Goal: Navigation & Orientation: Find specific page/section

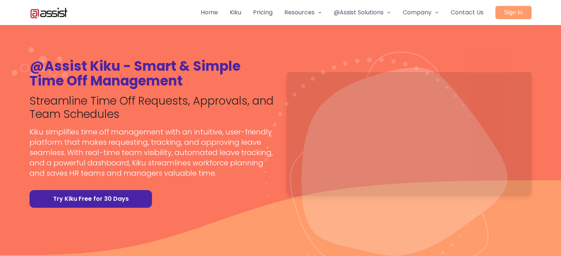
click at [241, 11] on link "Kiku" at bounding box center [235, 12] width 11 height 9
click at [273, 11] on link "Pricing" at bounding box center [263, 12] width 20 height 9
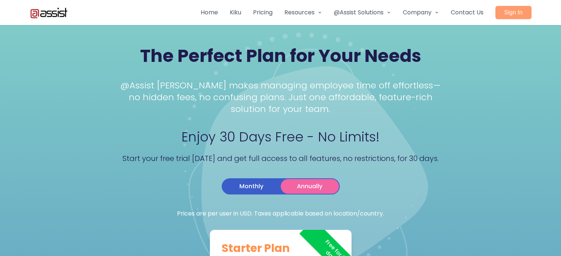
click at [216, 6] on div "Home Kiku Pricing Resources Blog @Assist Solutions Web Applications for Winning…" at bounding box center [366, 12] width 331 height 13
click at [216, 14] on link "Home" at bounding box center [209, 12] width 17 height 9
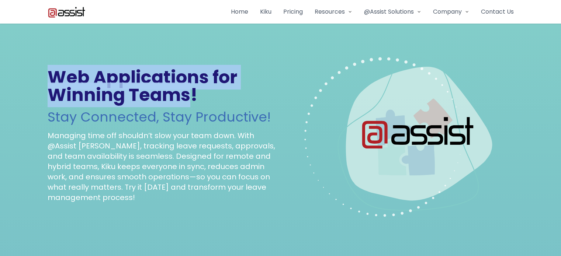
drag, startPoint x: 166, startPoint y: 103, endPoint x: 15, endPoint y: 85, distance: 152.7
click at [39, 85] on section "Web Applications for Winning Teams! Stay Connected, Stay Productive! Managing t…" at bounding box center [281, 136] width 484 height 236
copy h1 "Web Applications for Winning Teams"
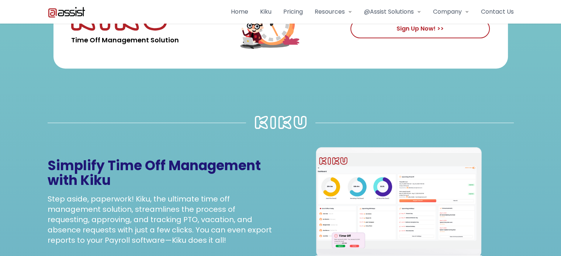
scroll to position [295, 0]
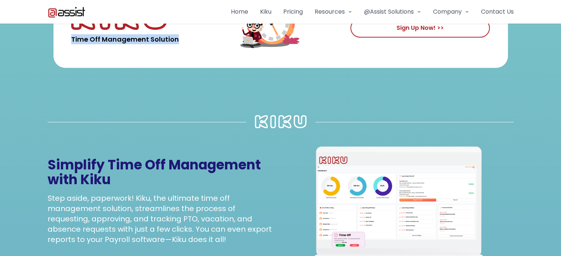
drag, startPoint x: 145, startPoint y: 40, endPoint x: 43, endPoint y: 38, distance: 102.2
click at [71, 38] on span "Time Off Management Solution" at bounding box center [125, 39] width 108 height 10
copy span "Time Off Management Solution"
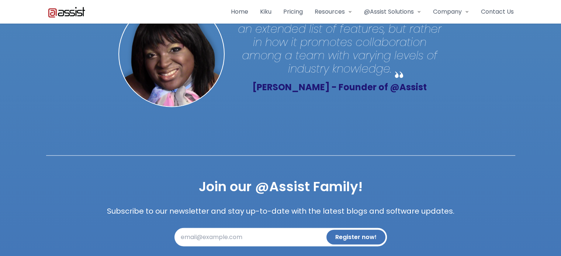
scroll to position [1853, 0]
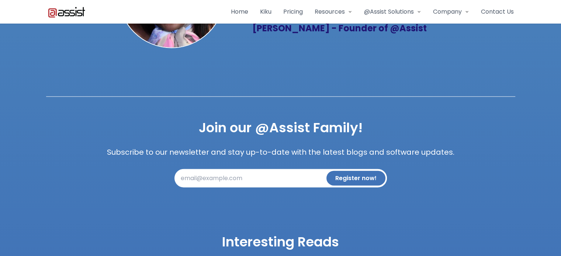
click at [272, 8] on link "Kiku" at bounding box center [265, 11] width 11 height 9
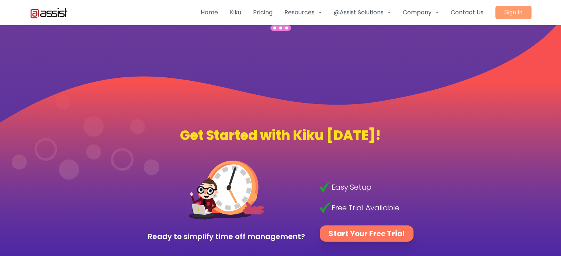
scroll to position [2719, 0]
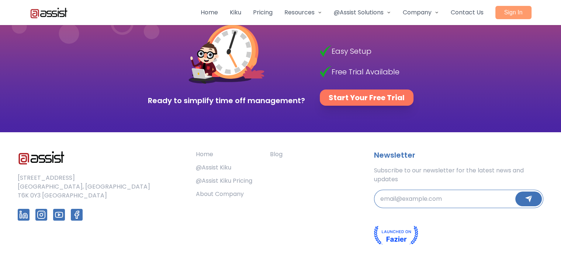
click at [396, 226] on img at bounding box center [396, 235] width 44 height 19
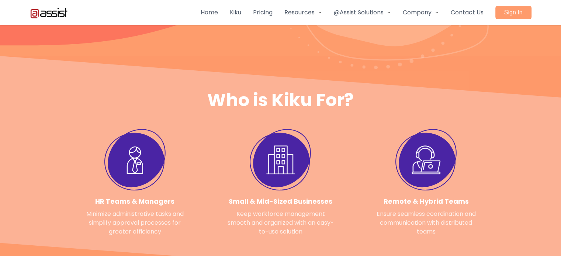
scroll to position [0, 0]
